Goal: Task Accomplishment & Management: Use online tool/utility

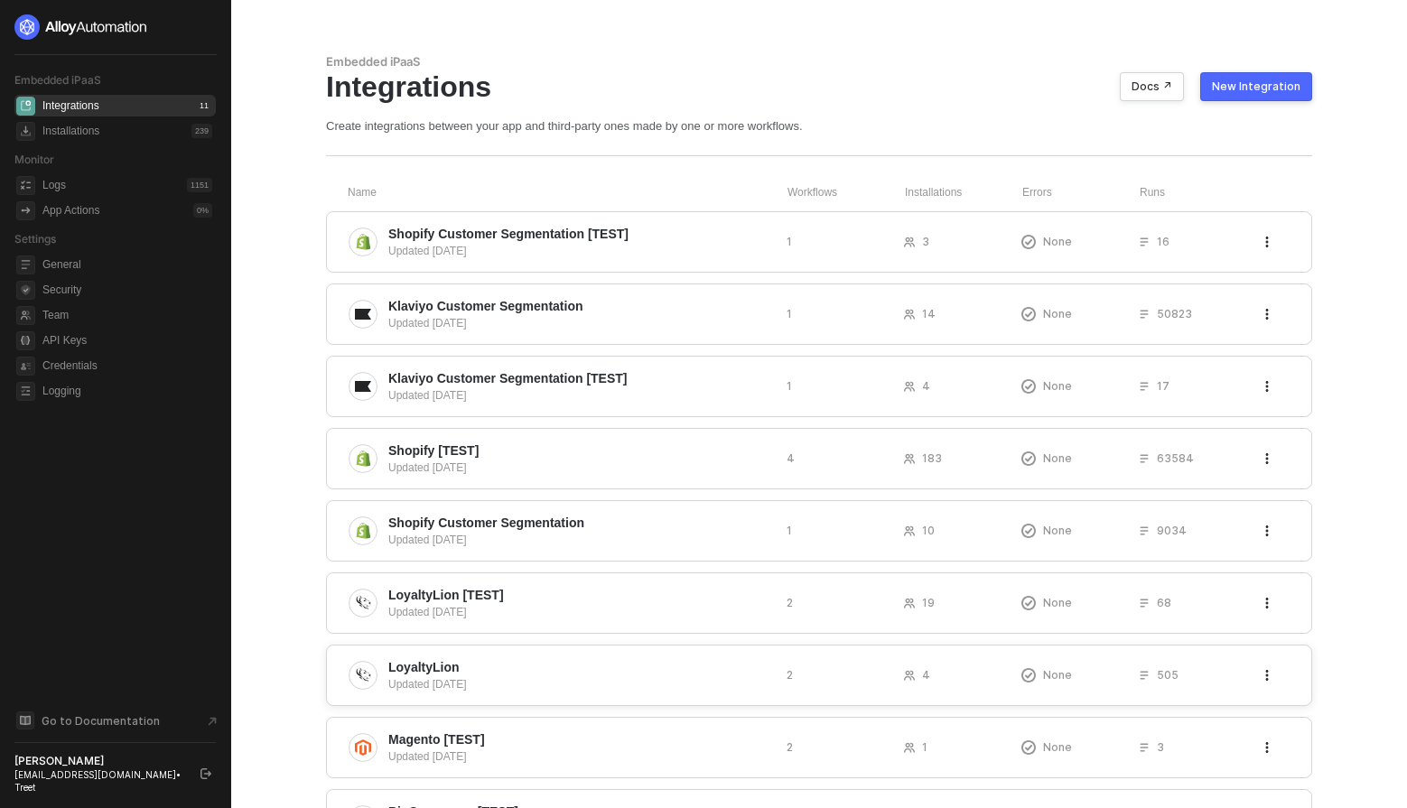
scroll to position [241, 0]
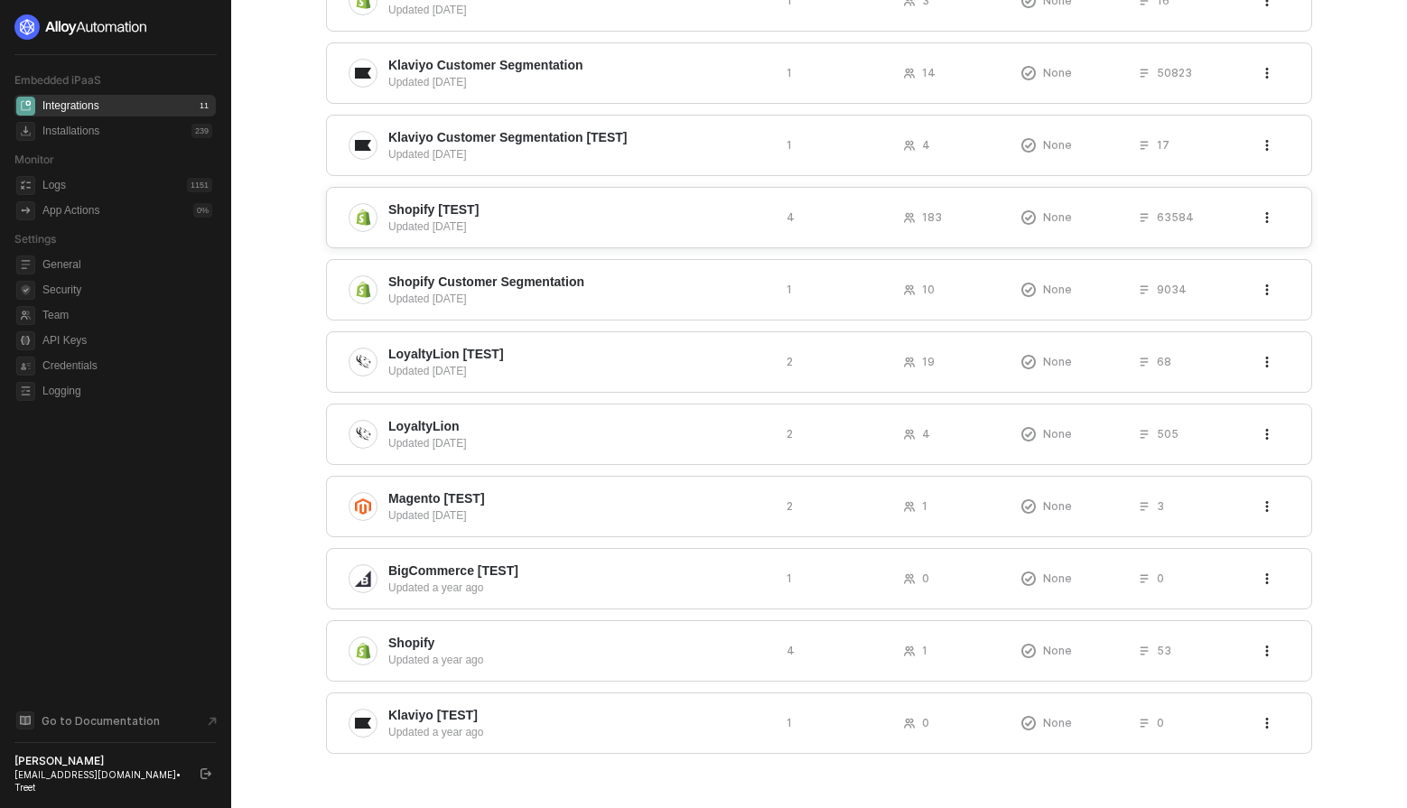
click at [511, 205] on span "Shopify [TEST]" at bounding box center [580, 209] width 384 height 18
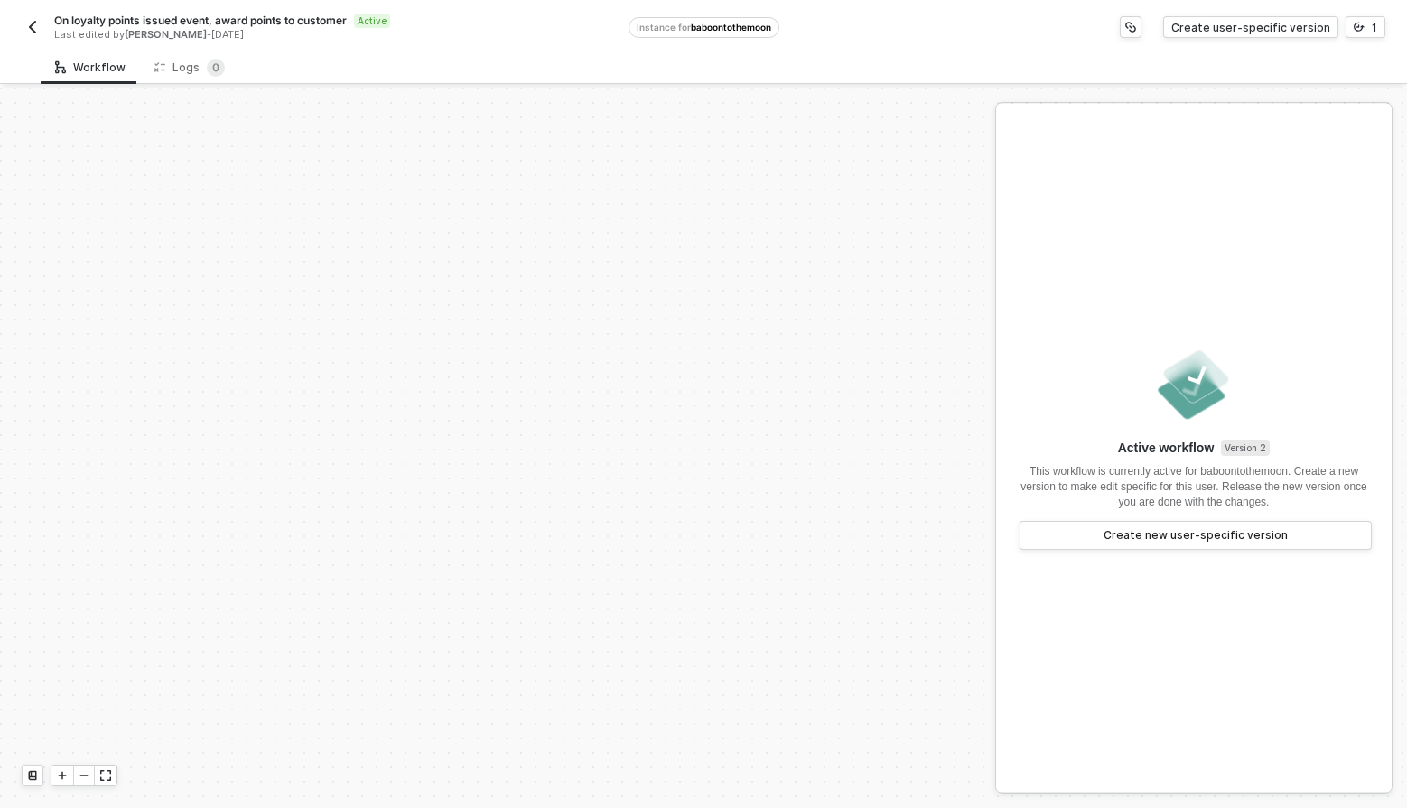
scroll to position [428, 0]
